Goal: Find specific page/section: Find specific page/section

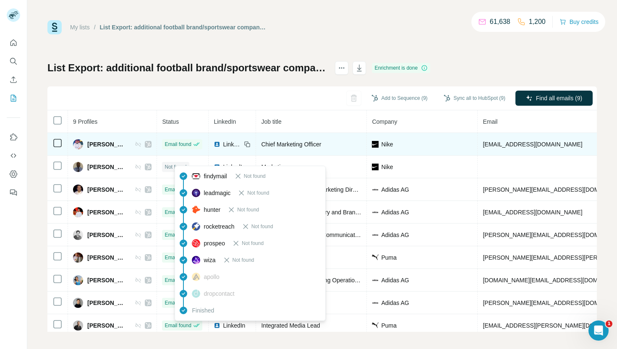
scroll to position [5, 0]
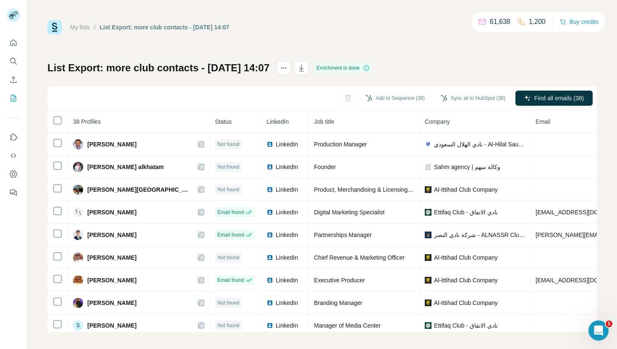
scroll to position [3, 0]
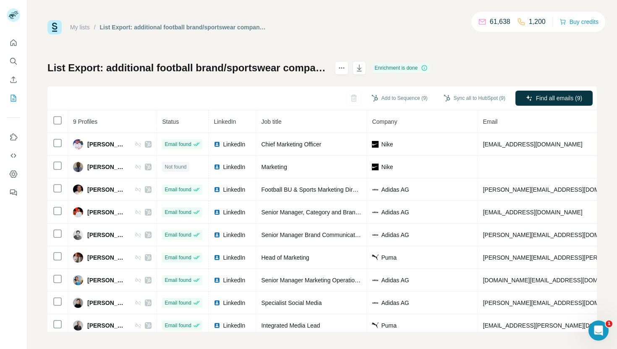
scroll to position [5, 0]
